Goal: Communication & Community: Answer question/provide support

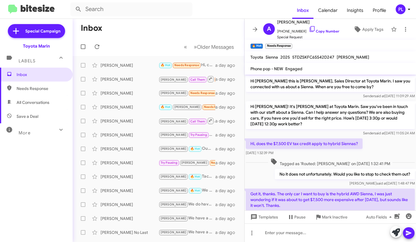
scroll to position [130, 0]
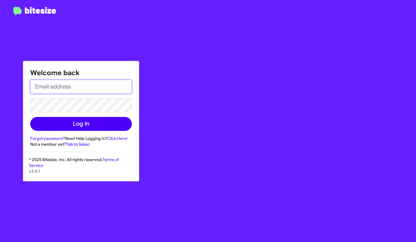
type input "pedrolopez@toyotamarin.com"
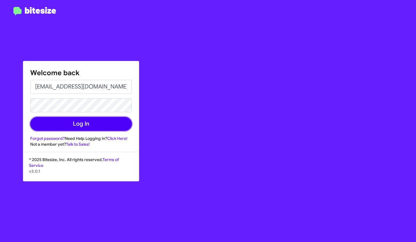
click at [76, 118] on button "Log In" at bounding box center [81, 124] width 102 height 14
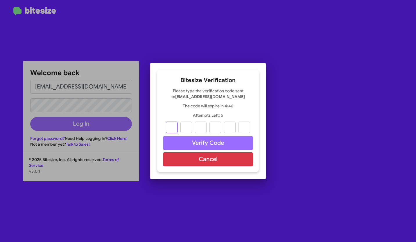
type input "1"
type input "7"
type input "5"
type input "1"
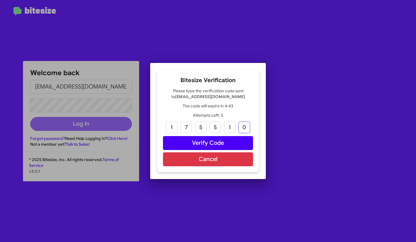
type input "0"
click at [214, 144] on button "Verify Code" at bounding box center [208, 143] width 90 height 14
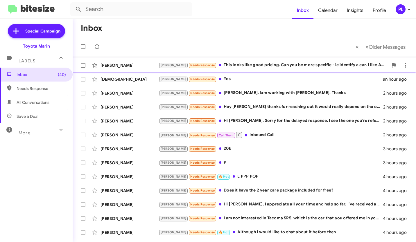
click at [311, 63] on div "Joel Needs Response This looks like good pricing. Can you be more specific - ie…" at bounding box center [272, 65] width 229 height 7
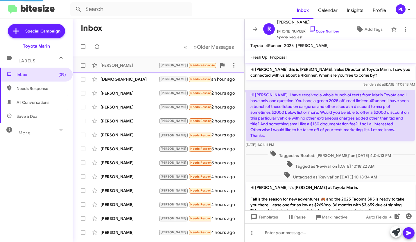
scroll to position [67, 0]
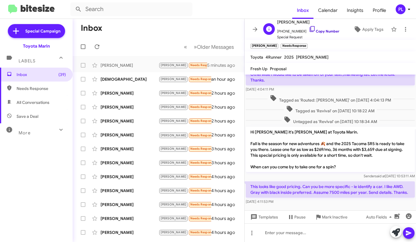
click at [308, 28] on icon at bounding box center [311, 29] width 7 height 7
drag, startPoint x: 250, startPoint y: 144, endPoint x: 340, endPoint y: 169, distance: 93.0
click at [340, 169] on p "Hi Robert it's Nathan Myler at Toyota Marin. Fall is the season for new adventu…" at bounding box center [330, 149] width 169 height 45
copy p "Fall is the season for new adventures 🍂 and the 2025 Tacoma SR5 is ready to tak…"
click at [350, 165] on p "Hi Robert it's Nathan Myler at Toyota Marin. Fall is the season for new adventu…" at bounding box center [330, 149] width 169 height 45
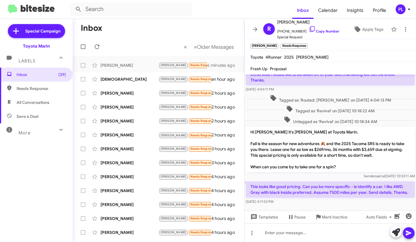
drag, startPoint x: 267, startPoint y: 198, endPoint x: 250, endPoint y: 185, distance: 21.2
click at [250, 185] on p "This looks like good pricing. Can you be more specific - ie identify a car. I l…" at bounding box center [330, 189] width 169 height 16
copy p "This looks like good pricing. Can you be more specific - ie identify a car. I l…"
click at [125, 10] on input "text" at bounding box center [131, 9] width 122 height 14
click at [73, 3] on button at bounding box center [79, 9] width 12 height 12
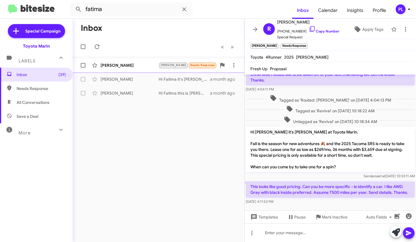
click at [127, 66] on div "Fatima Colindres" at bounding box center [129, 65] width 58 height 6
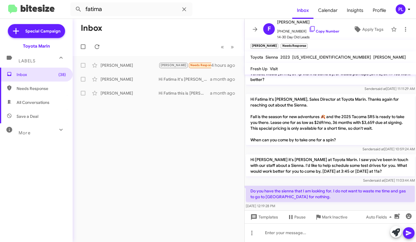
scroll to position [125, 0]
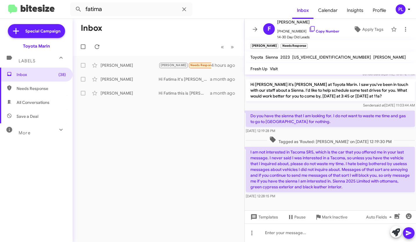
click at [20, 89] on span "Needs Response" at bounding box center [41, 89] width 49 height 6
type input "in:needs-response"
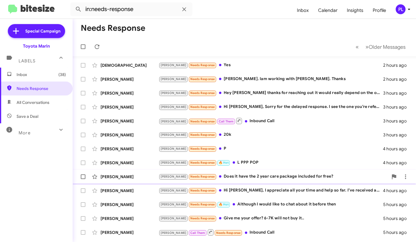
click at [228, 175] on div "Joel Needs Response Does it have the 2 year care package included for free?" at bounding box center [272, 176] width 229 height 7
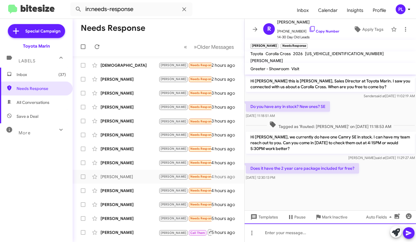
click at [298, 237] on div at bounding box center [329, 232] width 171 height 19
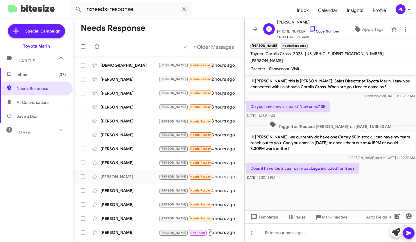
click at [308, 28] on icon at bounding box center [311, 29] width 7 height 7
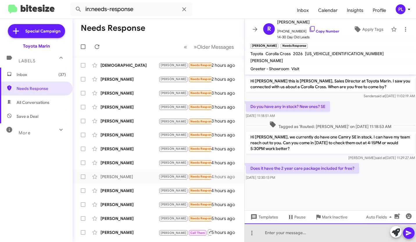
click at [280, 238] on div at bounding box center [329, 232] width 171 height 19
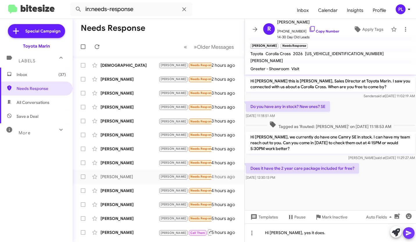
click at [408, 232] on icon at bounding box center [408, 233] width 6 height 5
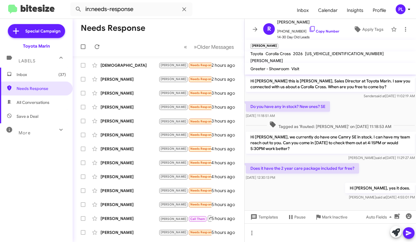
click at [182, 33] on mat-toolbar-row "Needs Response" at bounding box center [159, 28] width 172 height 19
click at [252, 29] on icon at bounding box center [254, 29] width 7 height 7
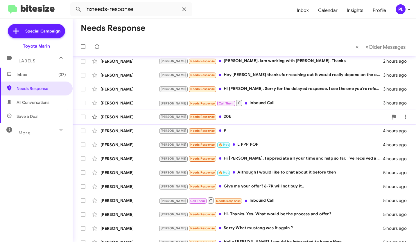
scroll to position [58, 0]
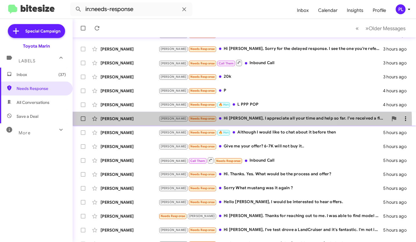
click at [227, 122] on div "Jorge Sanchez Joel Needs Response Hi Nathan, I appreciate all your time and hel…" at bounding box center [244, 119] width 334 height 12
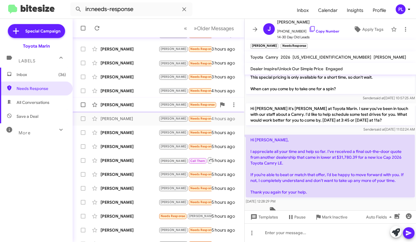
scroll to position [87, 0]
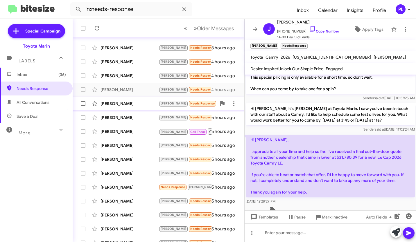
click at [146, 108] on div "Ryan Yohler Joel Needs Response 🔥 Hot Although I would like to chat about it be…" at bounding box center [158, 104] width 162 height 12
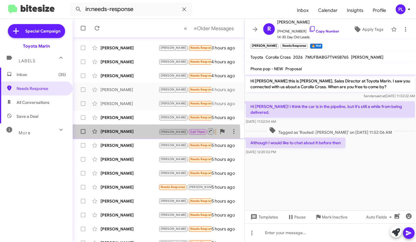
click at [136, 134] on div "Anne Alve" at bounding box center [129, 132] width 58 height 6
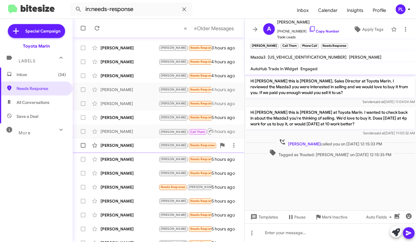
click at [125, 143] on div "[PERSON_NAME]" at bounding box center [129, 145] width 58 height 6
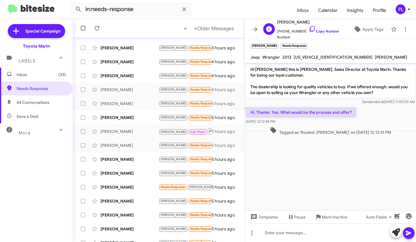
click at [318, 33] on span "+14152548503 Copy Number" at bounding box center [308, 30] width 62 height 9
click at [309, 30] on icon at bounding box center [311, 29] width 7 height 7
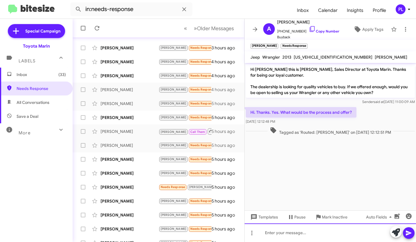
click at [286, 231] on div at bounding box center [329, 232] width 171 height 19
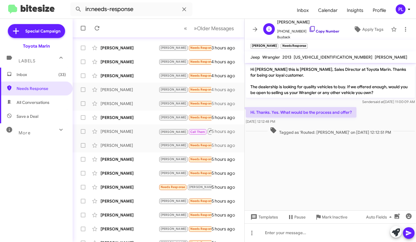
click at [324, 33] on link "Copy Number" at bounding box center [323, 31] width 30 height 4
click at [137, 121] on div "Rick Foote Tony Needs Response Give me your offer? 6-7K will not buy it.. 5 hou…" at bounding box center [158, 118] width 162 height 12
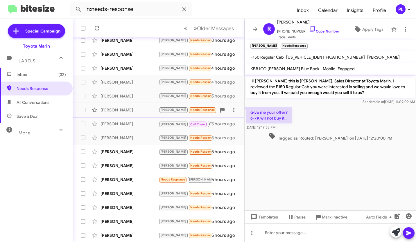
scroll to position [95, 0]
click at [142, 154] on div "[PERSON_NAME]" at bounding box center [129, 152] width 58 height 6
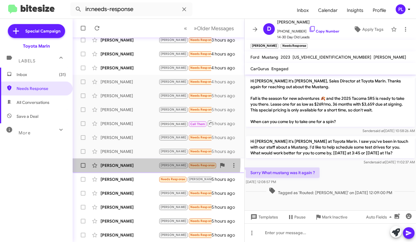
click at [138, 162] on div "Sara Umland Tony Needs Response Hello Nathan, I would be interested to hear off…" at bounding box center [158, 166] width 162 height 12
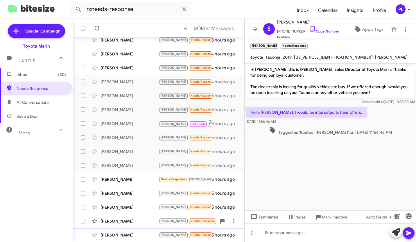
click at [122, 222] on div "[PERSON_NAME]" at bounding box center [129, 221] width 58 height 6
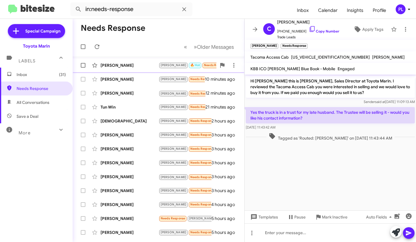
click at [113, 66] on div "[PERSON_NAME]" at bounding box center [129, 65] width 58 height 6
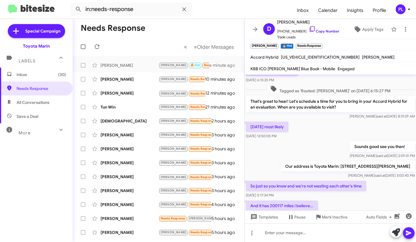
scroll to position [90, 0]
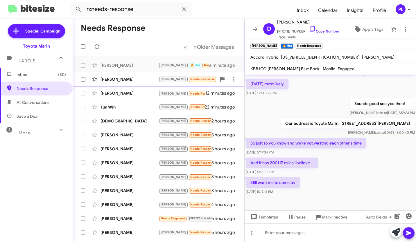
click at [131, 79] on div "[PERSON_NAME]" at bounding box center [129, 79] width 58 height 6
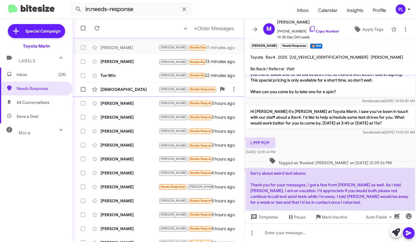
scroll to position [32, 0]
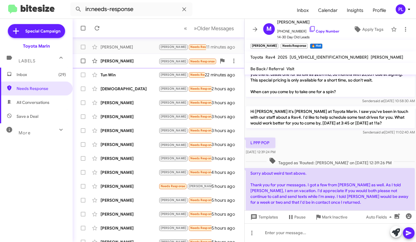
click at [130, 67] on span "Susan Howell Tony Needs Response Call Them Inbound Call 13 minutes ago" at bounding box center [159, 61] width 172 height 14
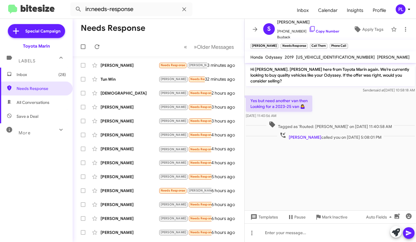
click at [126, 65] on div "[PERSON_NAME]" at bounding box center [129, 65] width 58 height 6
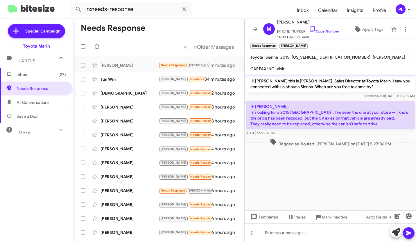
click at [135, 83] on div "[PERSON_NAME] Needs Response Thank you for asking me, but I already buying the …" at bounding box center [158, 79] width 162 height 12
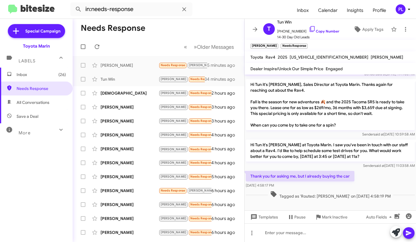
click at [143, 94] on div "[DEMOGRAPHIC_DATA]" at bounding box center [129, 93] width 58 height 6
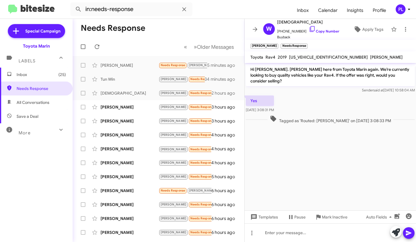
click at [142, 102] on div "[PERSON_NAME] [PERSON_NAME] Needs Response [PERSON_NAME]. Iam working with [PER…" at bounding box center [158, 107] width 162 height 12
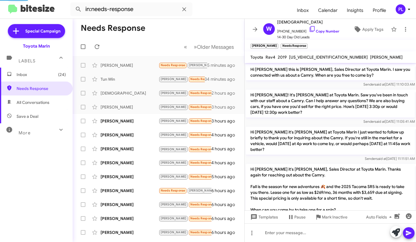
scroll to position [79, 0]
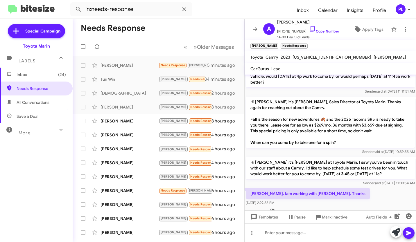
click at [138, 124] on div "[PERSON_NAME]" at bounding box center [129, 121] width 58 height 6
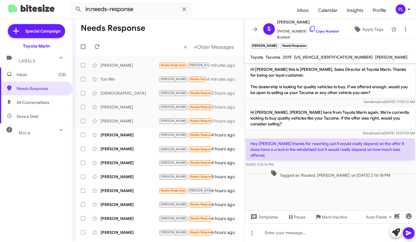
click at [140, 133] on div "[PERSON_NAME]" at bounding box center [129, 135] width 58 height 6
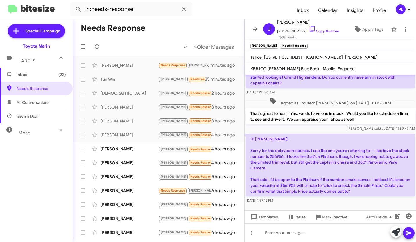
scroll to position [91, 0]
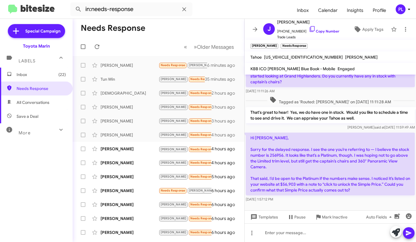
click at [308, 30] on icon at bounding box center [311, 29] width 7 height 7
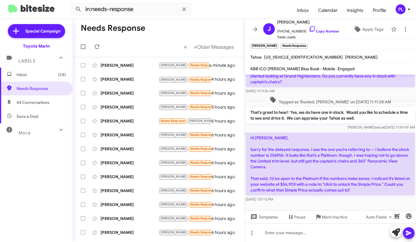
click at [128, 64] on div "[PERSON_NAME]" at bounding box center [129, 65] width 58 height 6
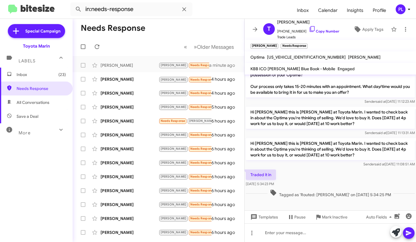
click at [129, 78] on div "[PERSON_NAME]" at bounding box center [129, 79] width 58 height 6
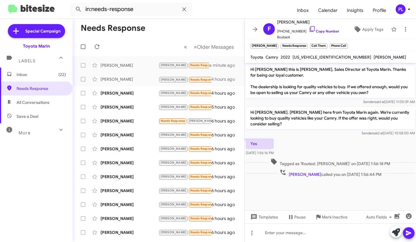
click at [131, 93] on div "[PERSON_NAME]" at bounding box center [129, 93] width 58 height 6
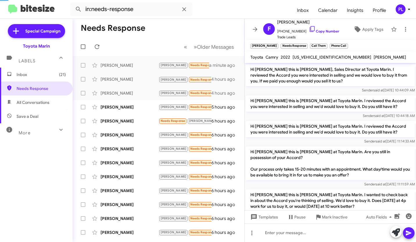
scroll to position [83, 0]
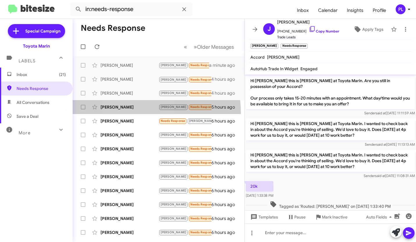
click at [134, 113] on div "[PERSON_NAME] [PERSON_NAME] Needs Response P 5 hours ago" at bounding box center [158, 107] width 162 height 12
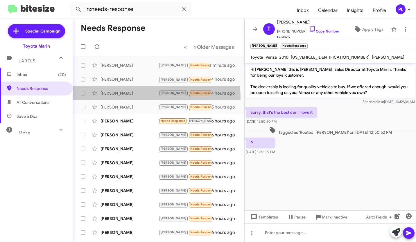
click at [129, 98] on div "[PERSON_NAME] [PERSON_NAME] Needs Response 20k 4 hours ago" at bounding box center [158, 93] width 162 height 12
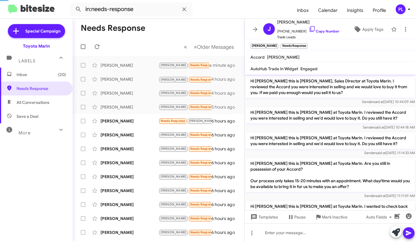
scroll to position [94, 0]
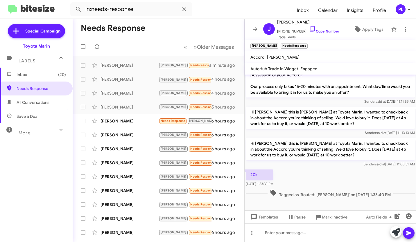
click at [118, 126] on div "[PERSON_NAME] Needs Response [PERSON_NAME] Hi [PERSON_NAME]. Thanks for reachin…" at bounding box center [158, 121] width 162 height 12
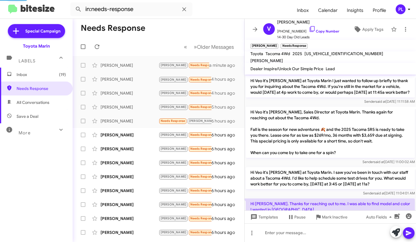
scroll to position [135, 0]
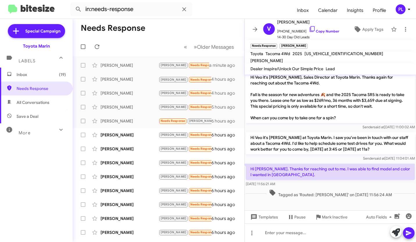
click at [133, 141] on span "[PERSON_NAME] [PERSON_NAME] Needs Response Hi [PERSON_NAME], I've test drove a …" at bounding box center [159, 135] width 172 height 14
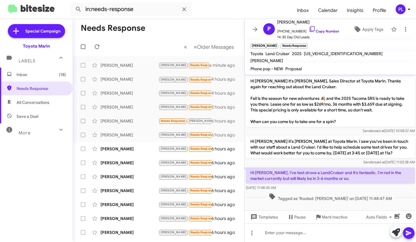
click at [134, 146] on div "[PERSON_NAME]" at bounding box center [129, 149] width 58 height 6
click at [126, 163] on div "[PERSON_NAME]" at bounding box center [129, 163] width 58 height 6
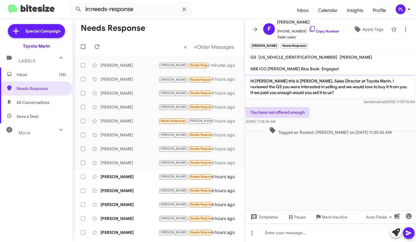
click at [142, 174] on div "[PERSON_NAME]" at bounding box center [129, 177] width 58 height 6
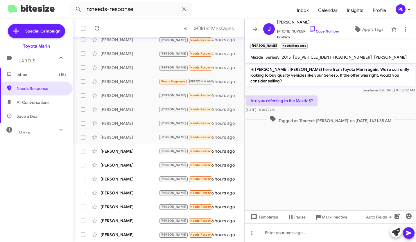
scroll to position [40, 0]
click at [134, 153] on div "[PERSON_NAME]" at bounding box center [129, 151] width 58 height 6
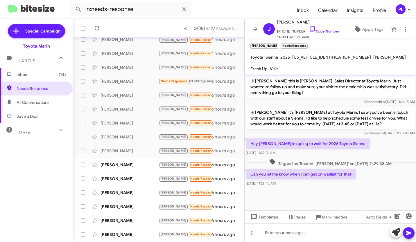
click at [128, 163] on div "[PERSON_NAME]" at bounding box center [129, 165] width 58 height 6
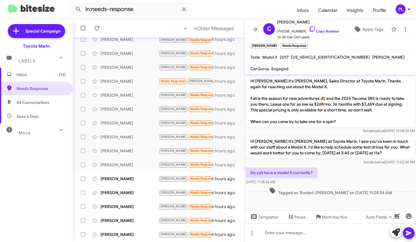
click at [124, 181] on div "[PERSON_NAME]" at bounding box center [129, 179] width 58 height 6
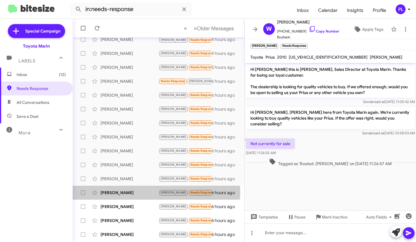
click at [143, 192] on div "[PERSON_NAME]" at bounding box center [129, 193] width 58 height 6
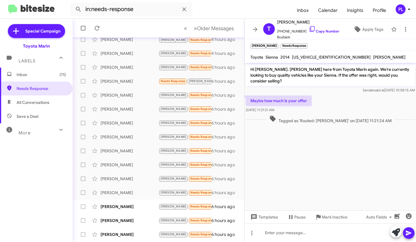
scroll to position [95, 0]
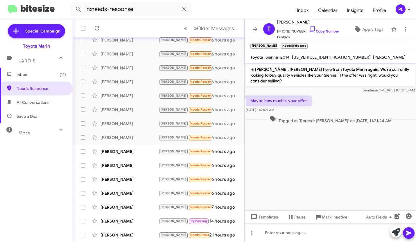
click at [135, 156] on div "[PERSON_NAME] [PERSON_NAME] Needs Response How much would you offer 6 hours ago" at bounding box center [158, 152] width 162 height 12
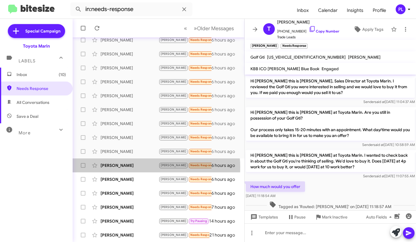
click at [139, 167] on div "[PERSON_NAME]" at bounding box center [129, 166] width 58 height 6
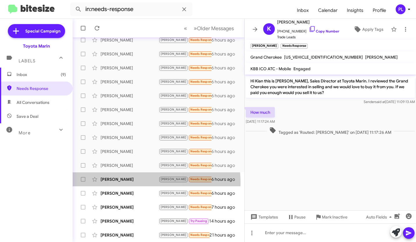
click at [137, 182] on div "[PERSON_NAME] [PERSON_NAME] Needs Response I live in [GEOGRAPHIC_DATA] [US_STAT…" at bounding box center [158, 180] width 162 height 12
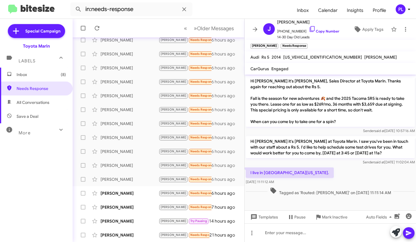
click at [131, 194] on div "[PERSON_NAME]" at bounding box center [129, 193] width 58 height 6
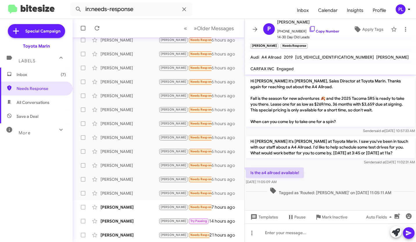
click at [122, 207] on div "[PERSON_NAME]" at bounding box center [129, 207] width 58 height 6
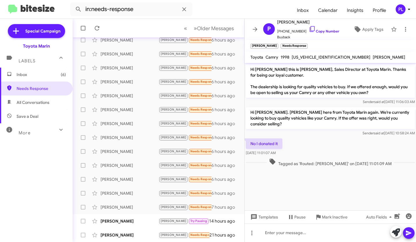
click at [126, 218] on div "[PERSON_NAME] [PERSON_NAME] Pausing Needs Response Hi [PERSON_NAME], Thanks for…" at bounding box center [158, 221] width 162 height 12
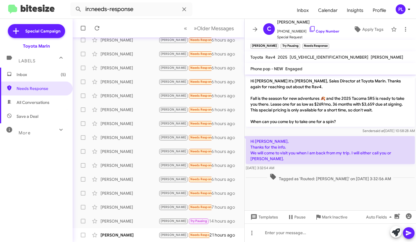
click at [121, 232] on div "[PERSON_NAME] [PERSON_NAME] Needs Response Looking for a Tesla, not Tacoma 21 h…" at bounding box center [158, 235] width 162 height 12
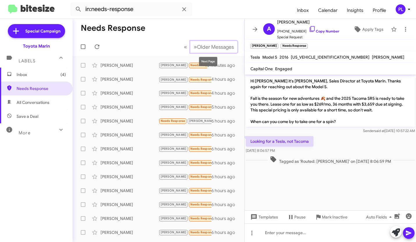
click at [222, 43] on button "» Next Older Messages" at bounding box center [213, 47] width 47 height 12
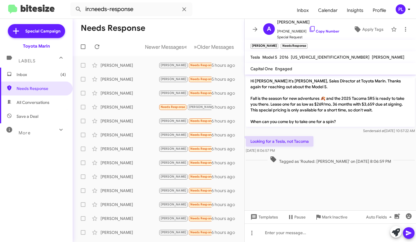
click at [139, 67] on div "[PERSON_NAME]" at bounding box center [129, 65] width 58 height 6
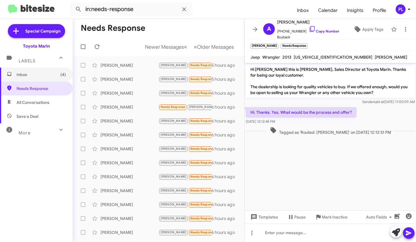
click at [41, 78] on span "Inbox (4)" at bounding box center [36, 75] width 73 height 14
